Goal: Navigation & Orientation: Understand site structure

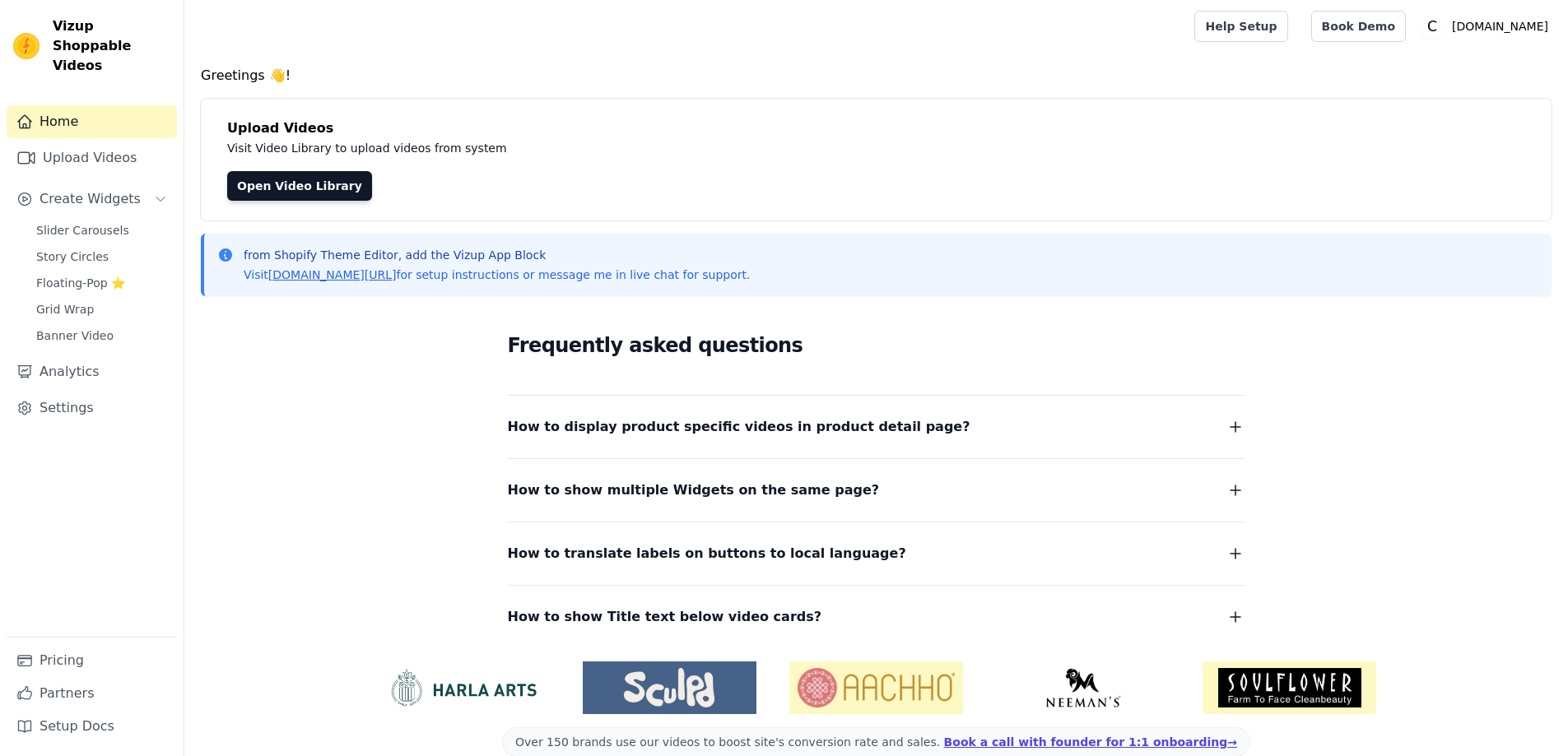
scroll to position [28, 0]
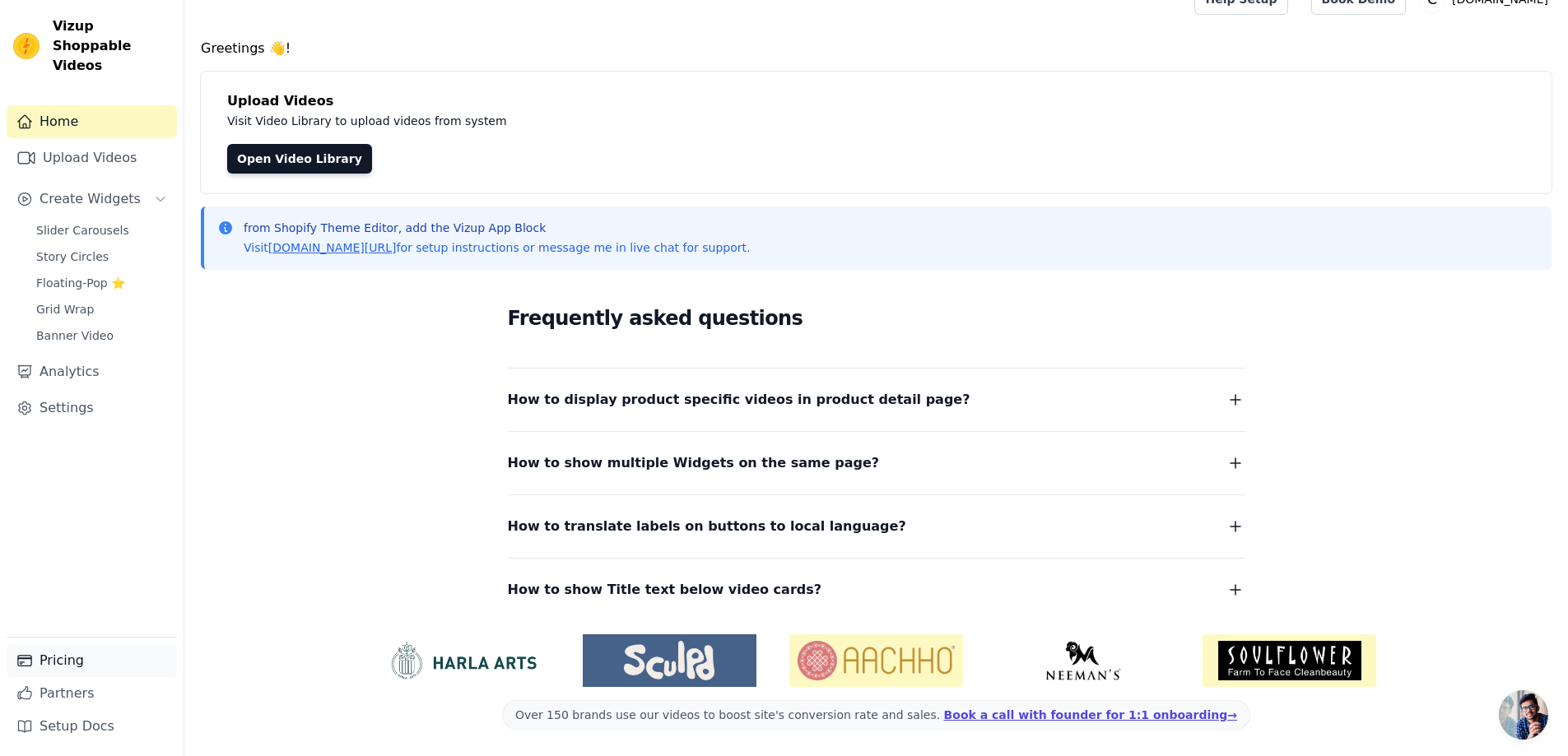
click at [84, 659] on link "Pricing" at bounding box center [91, 660] width 170 height 33
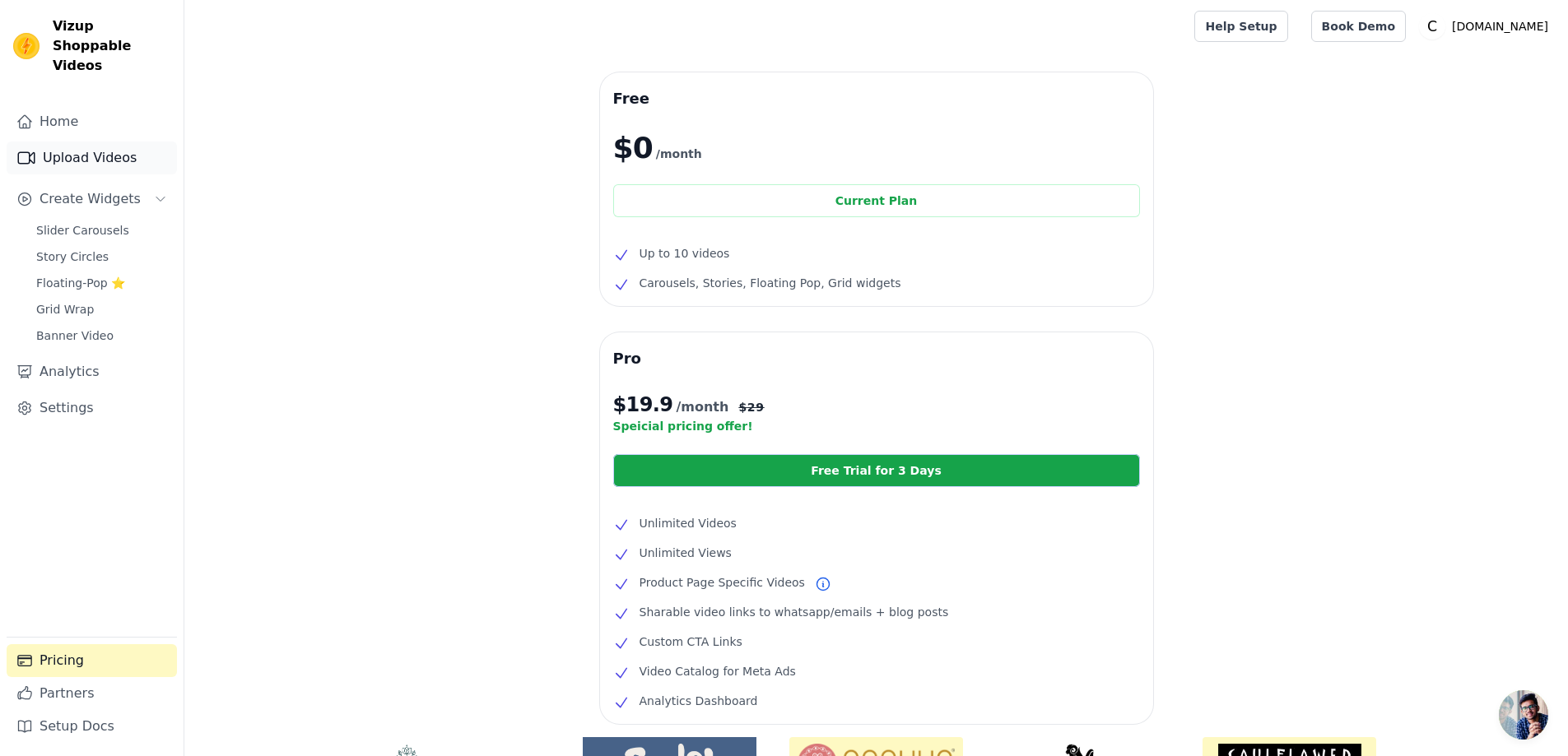
click at [75, 142] on link "Upload Videos" at bounding box center [91, 158] width 170 height 33
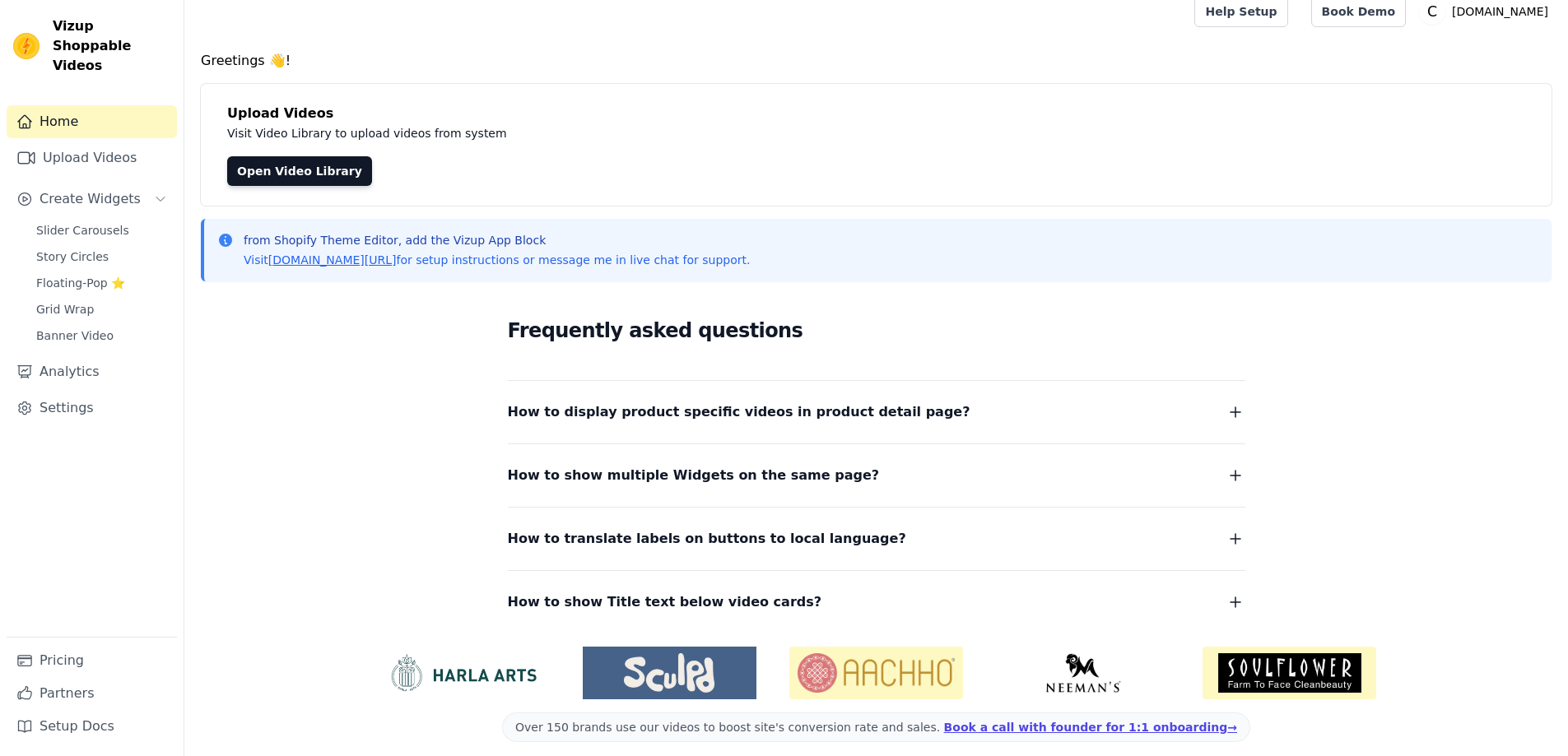
scroll to position [28, 0]
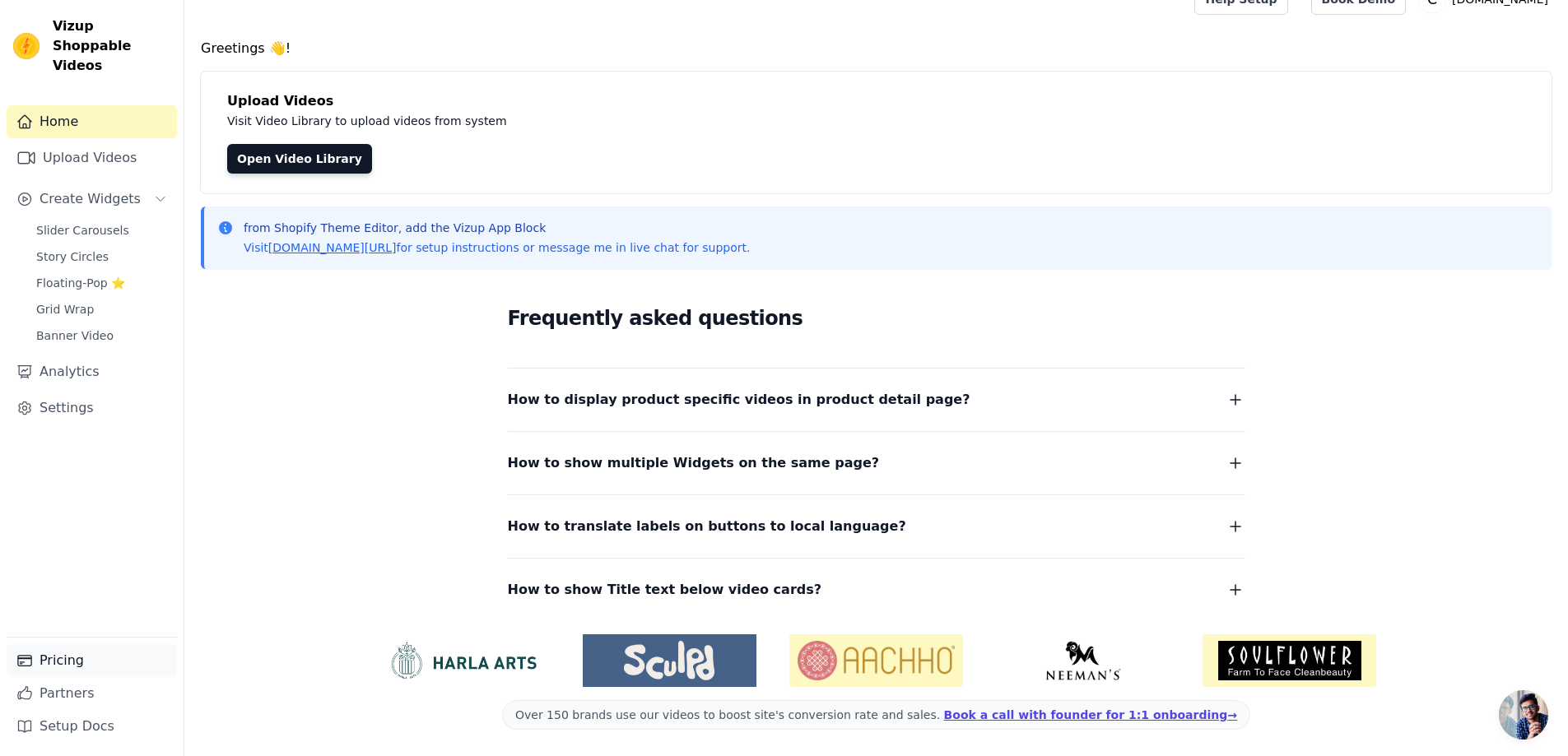
click at [30, 673] on link "Pricing" at bounding box center [91, 660] width 170 height 33
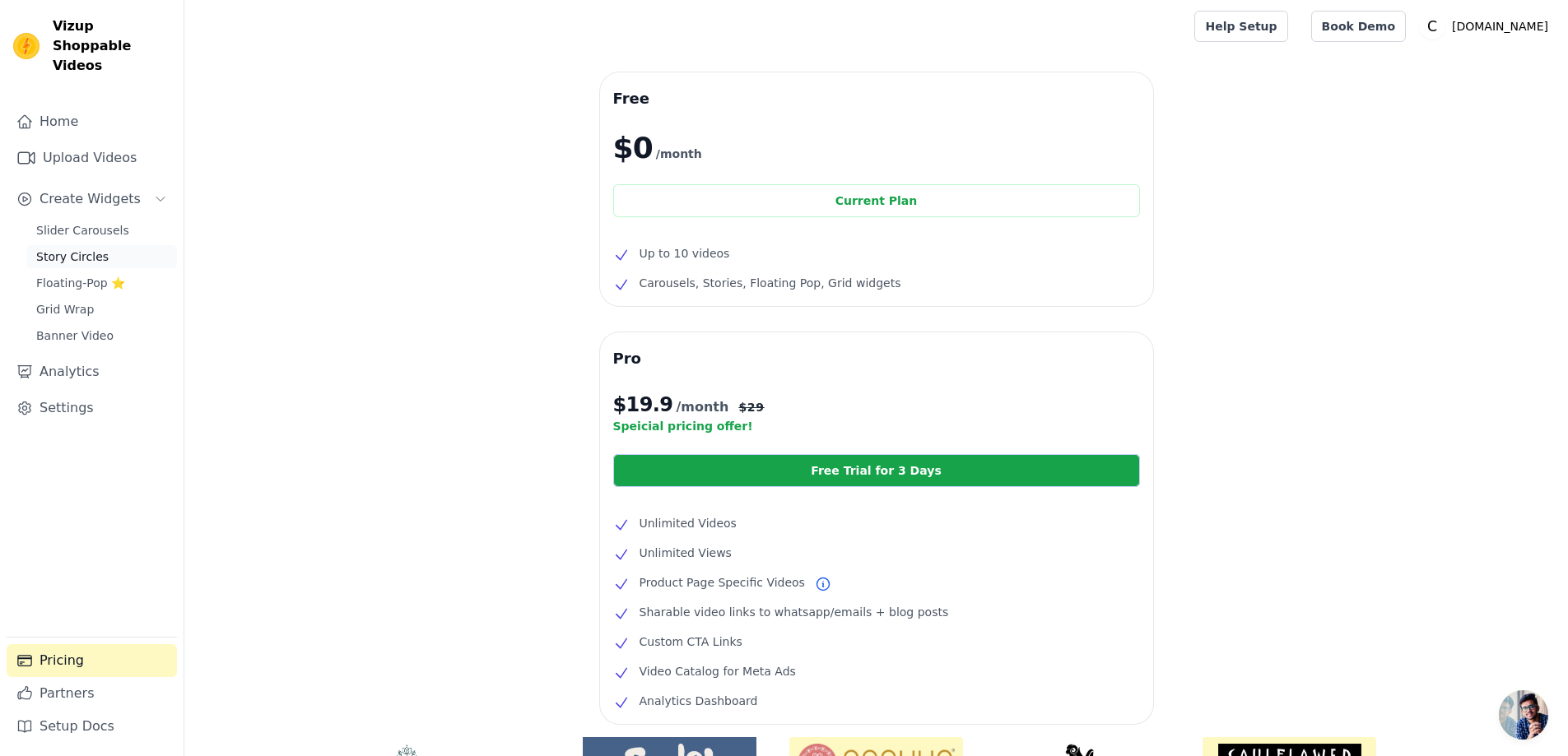
click at [89, 248] on span "Story Circles" at bounding box center [72, 257] width 73 height 17
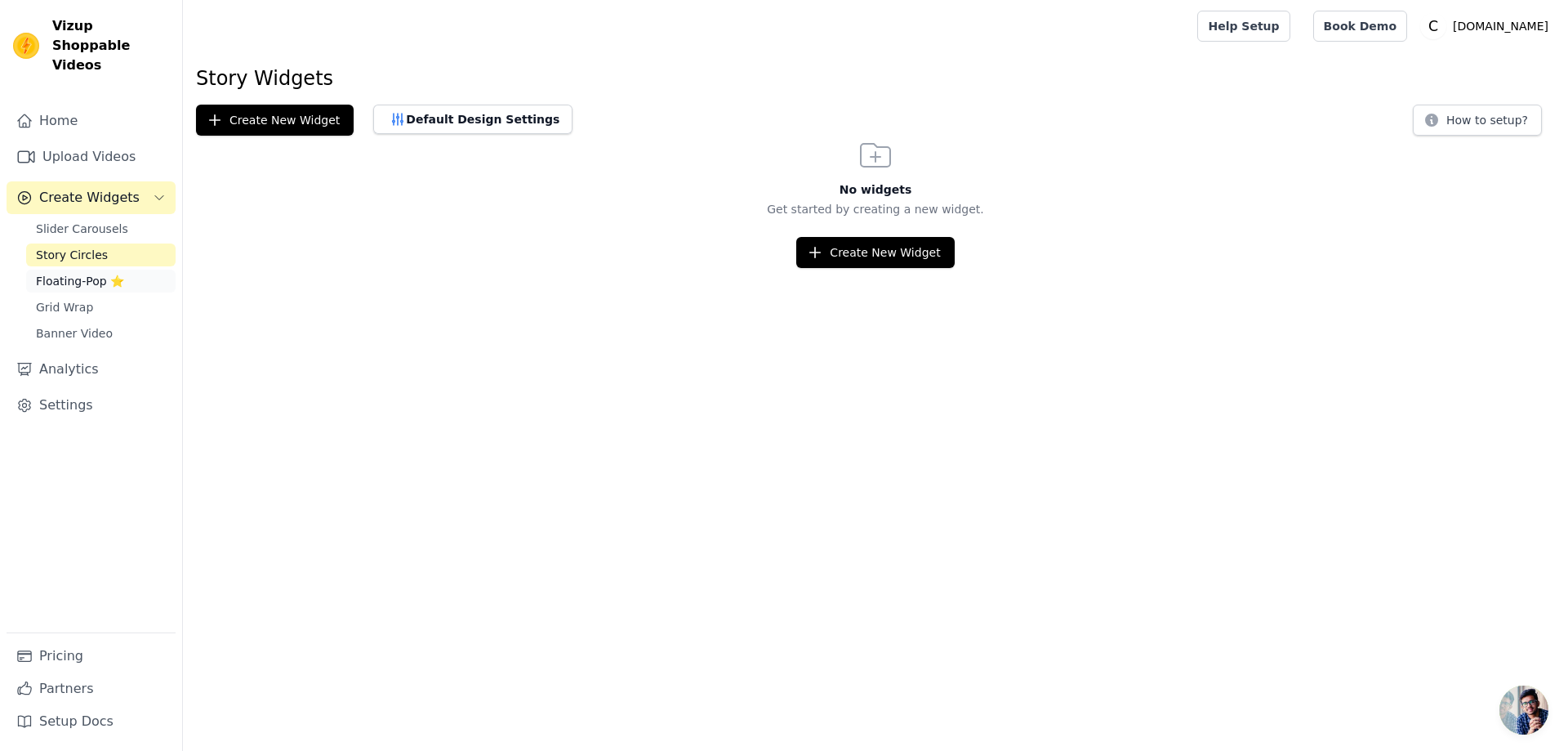
click at [87, 273] on span "Floating-Pop ⭐" at bounding box center [79, 281] width 89 height 16
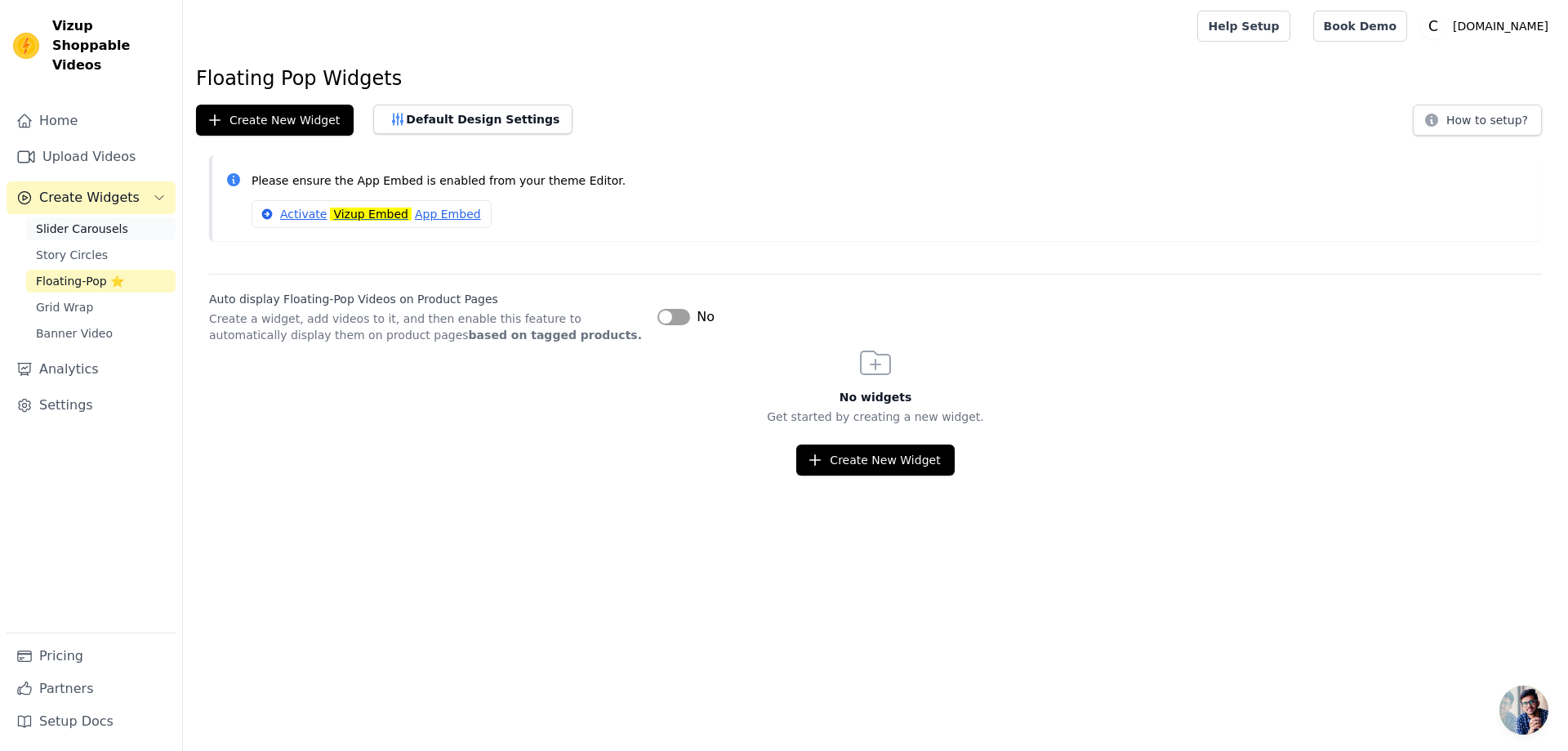
click at [93, 220] on span "Slider Carousels" at bounding box center [81, 228] width 92 height 16
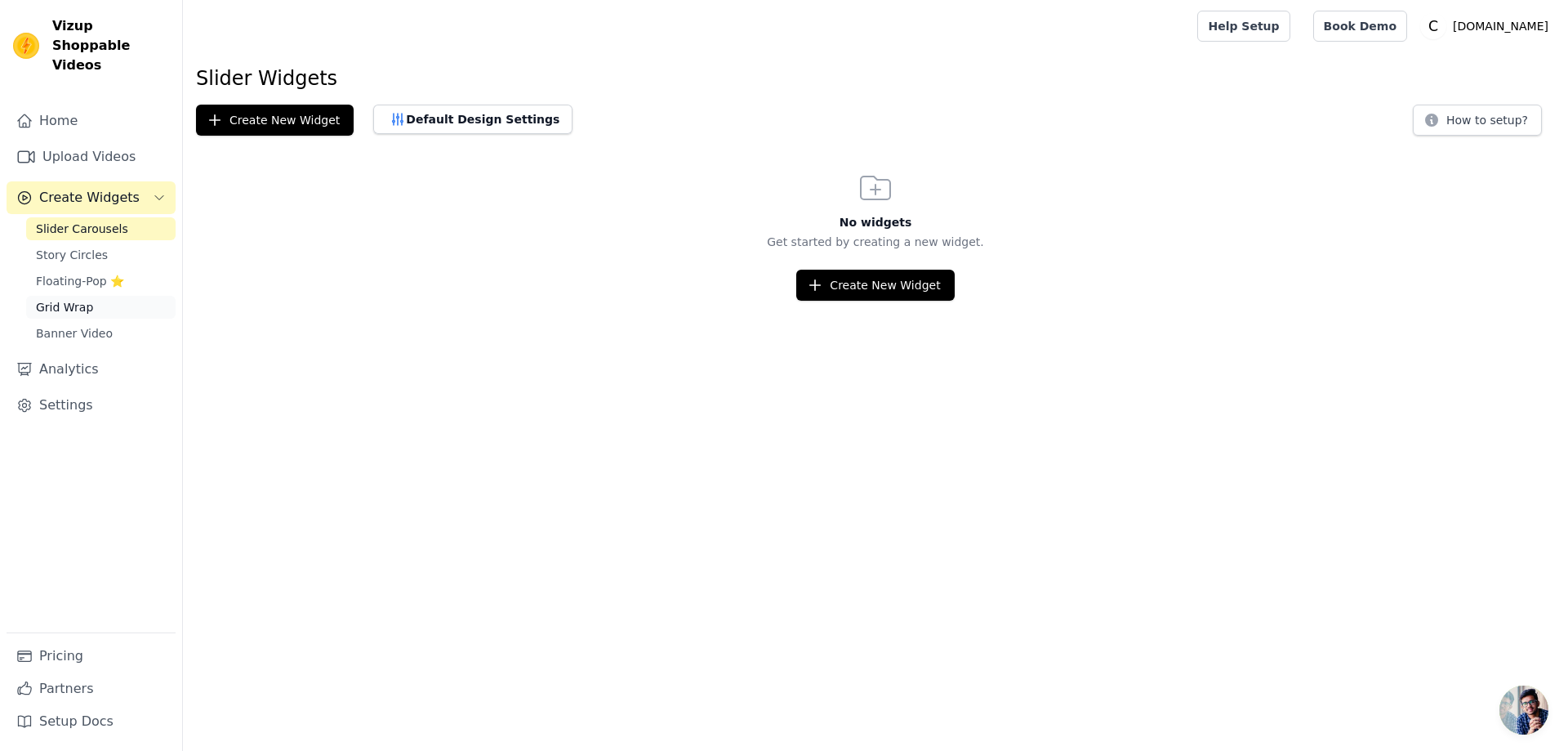
click at [77, 299] on span "Grid Wrap" at bounding box center [64, 307] width 58 height 16
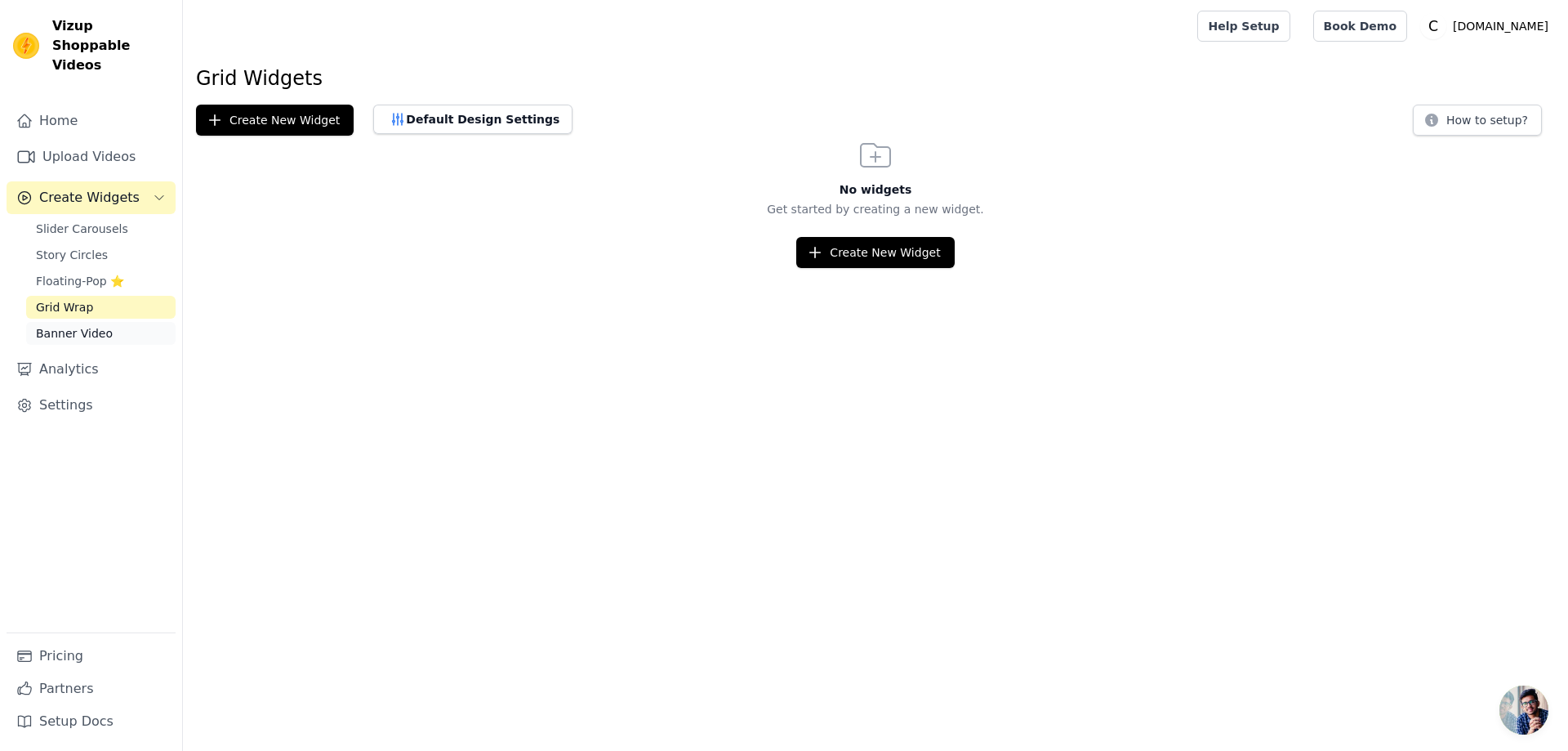
click at [84, 325] on span "Banner Video" at bounding box center [74, 333] width 77 height 16
click at [140, 104] on link "Home" at bounding box center [90, 121] width 169 height 33
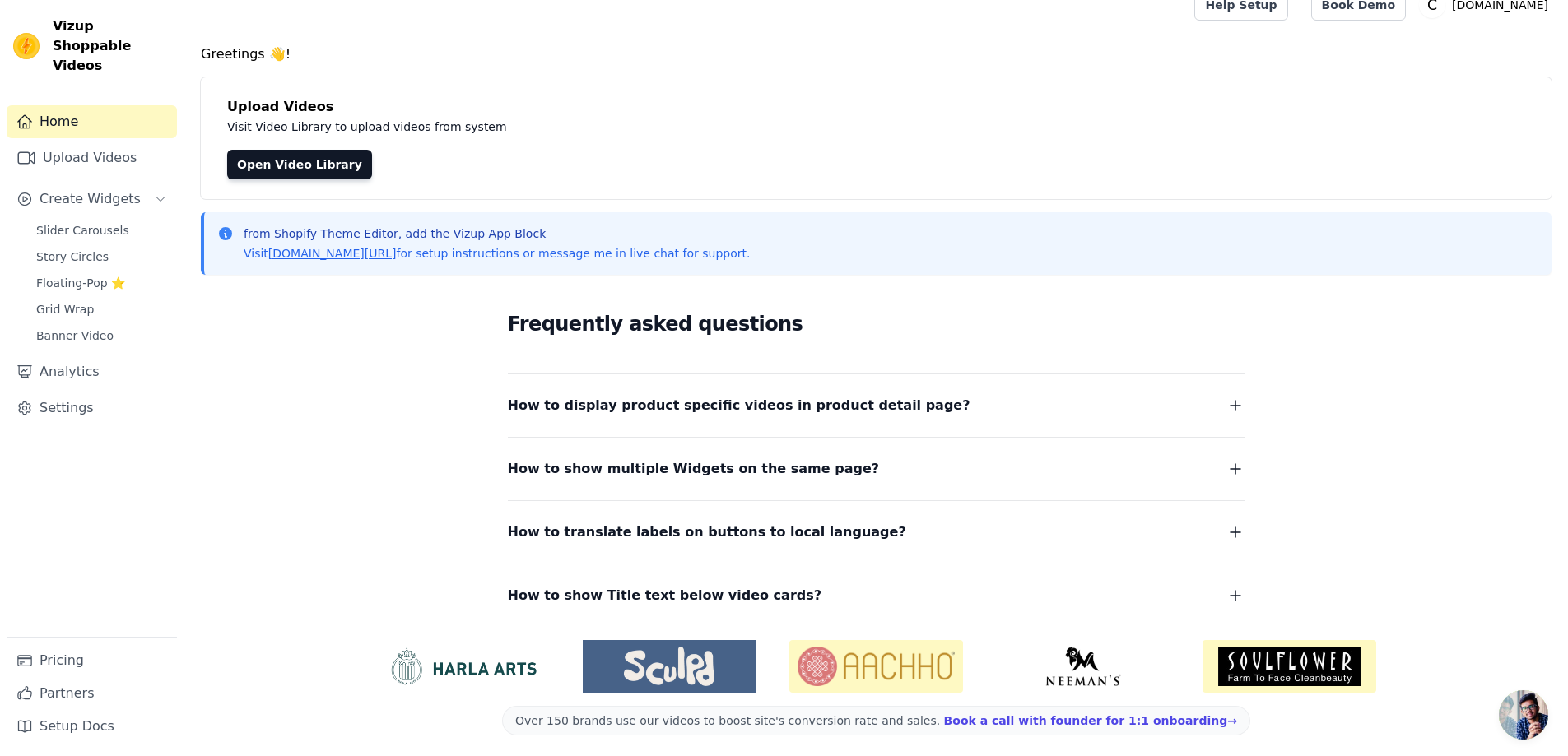
scroll to position [28, 0]
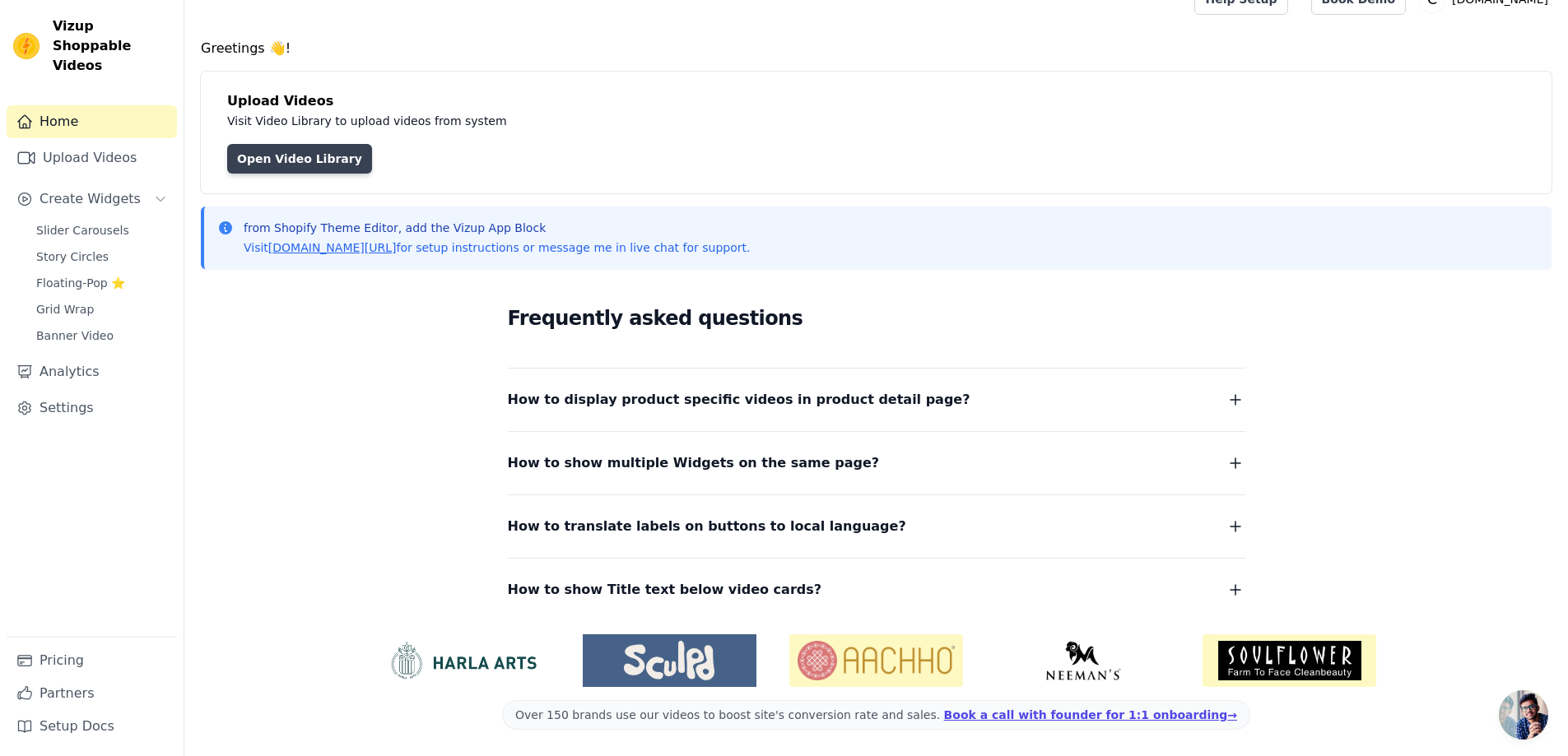
click at [261, 169] on link "Open Video Library" at bounding box center [299, 159] width 144 height 29
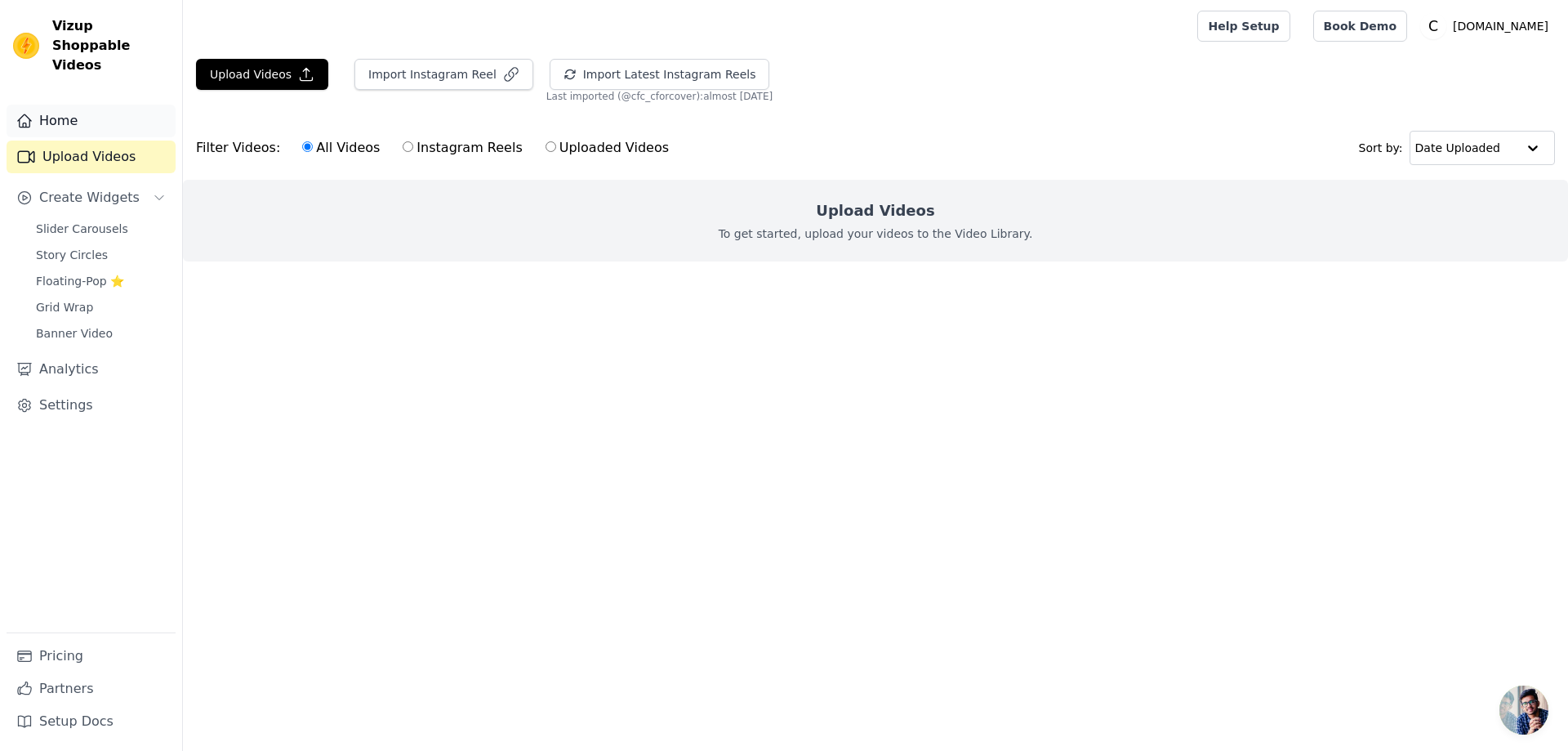
click at [76, 105] on link "Home" at bounding box center [90, 121] width 169 height 33
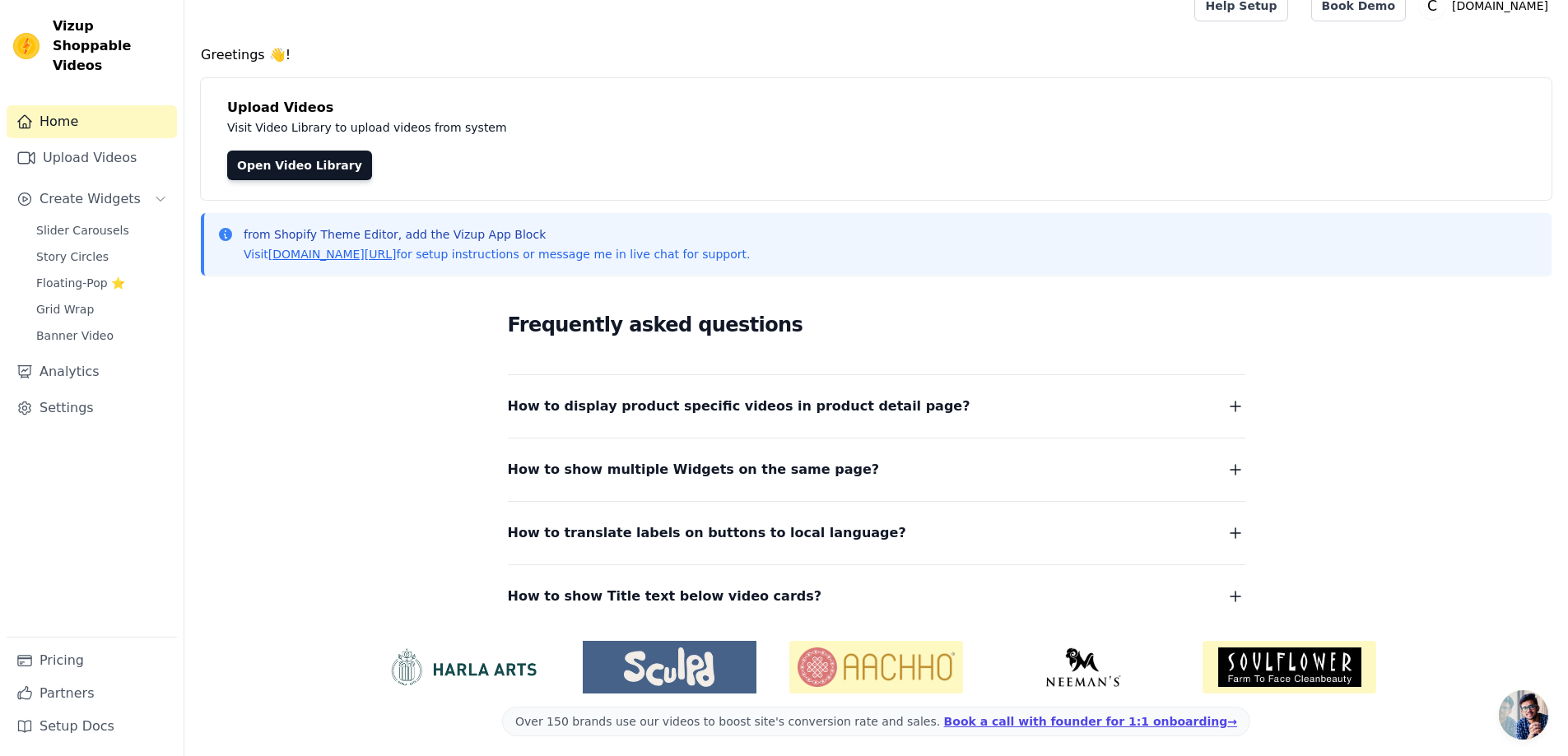
scroll to position [28, 0]
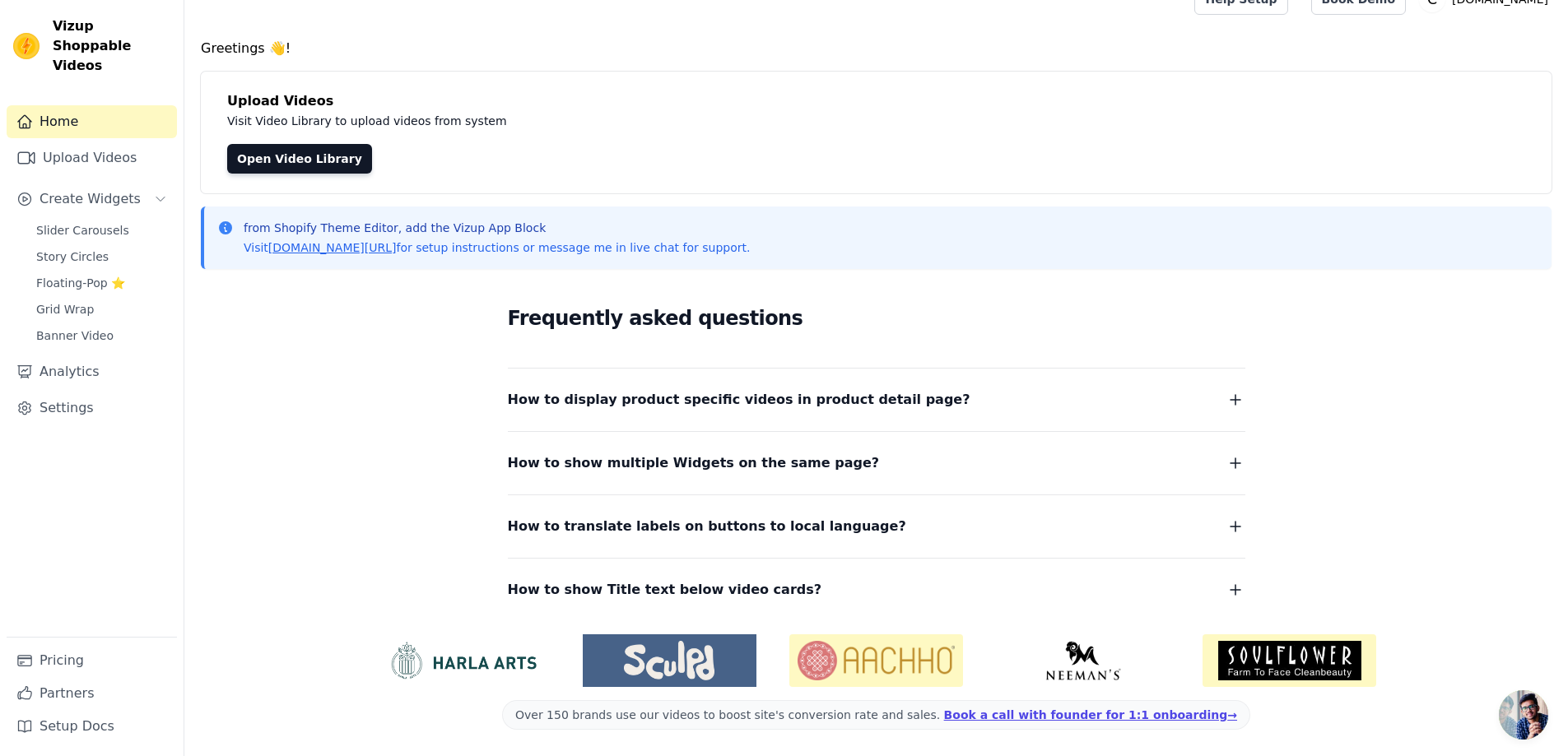
click at [1261, 676] on img at bounding box center [1289, 660] width 174 height 52
